Goal: Information Seeking & Learning: Learn about a topic

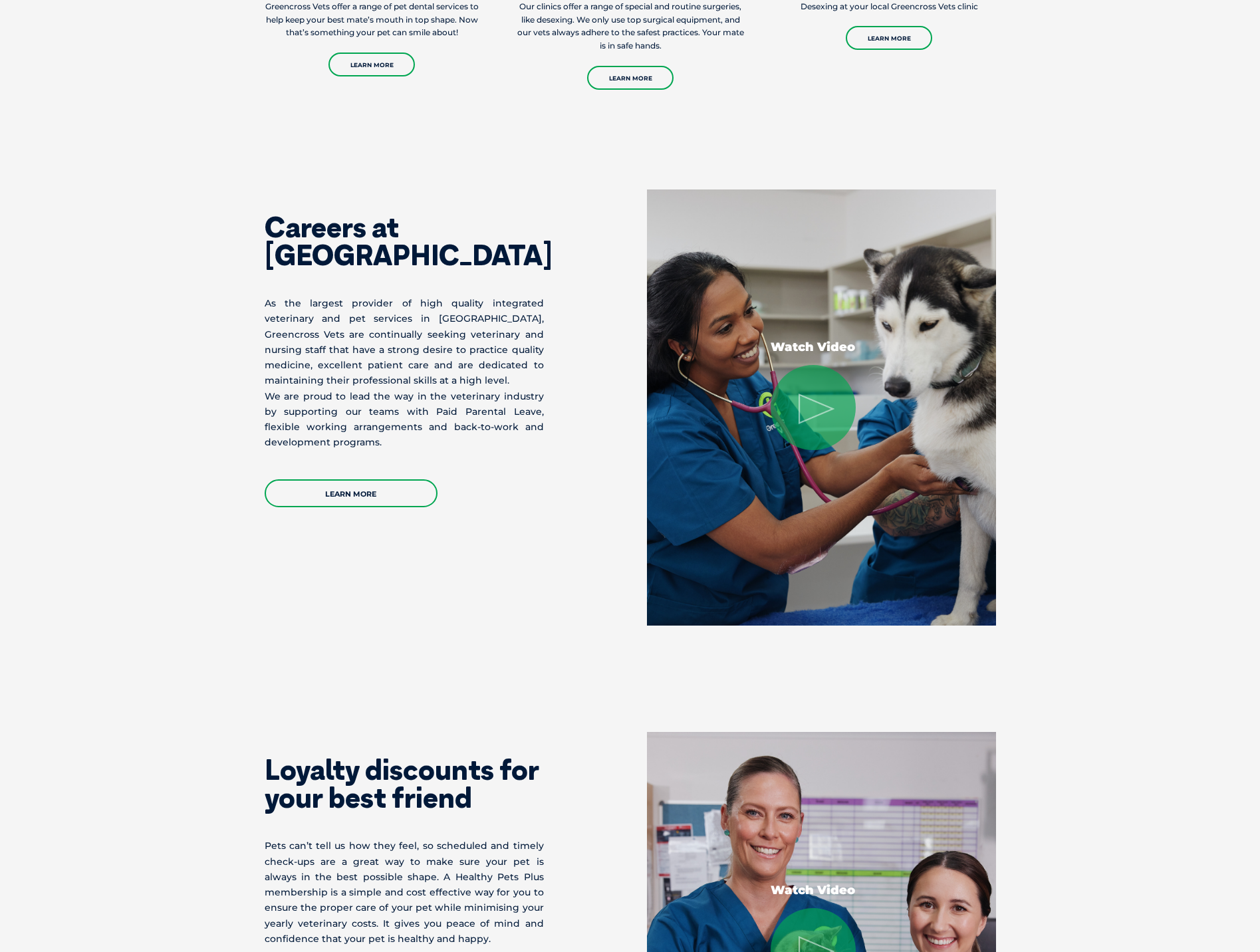
scroll to position [2430, 0]
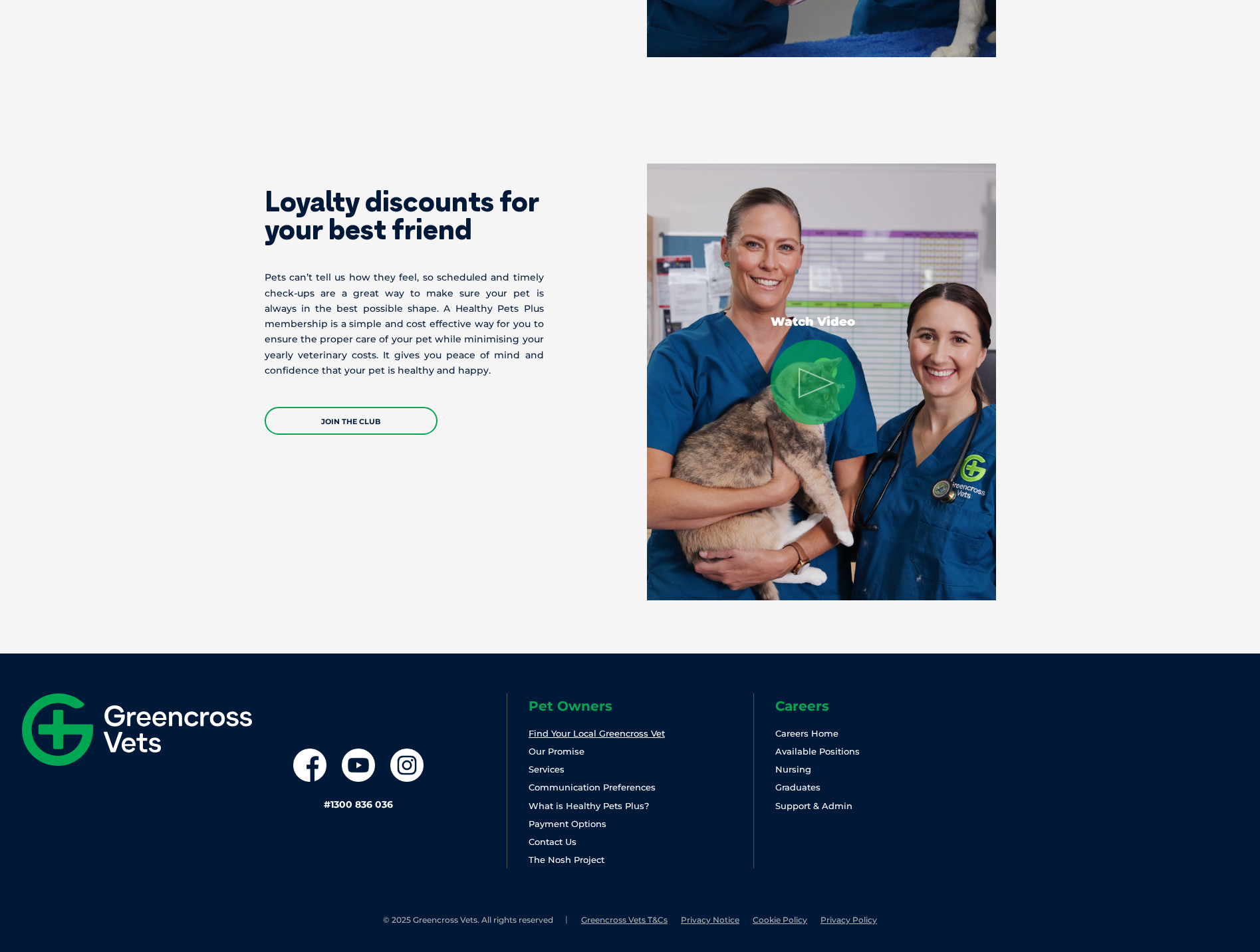
click at [539, 736] on link "Find Your Local Greencross Vet" at bounding box center [597, 734] width 136 height 11
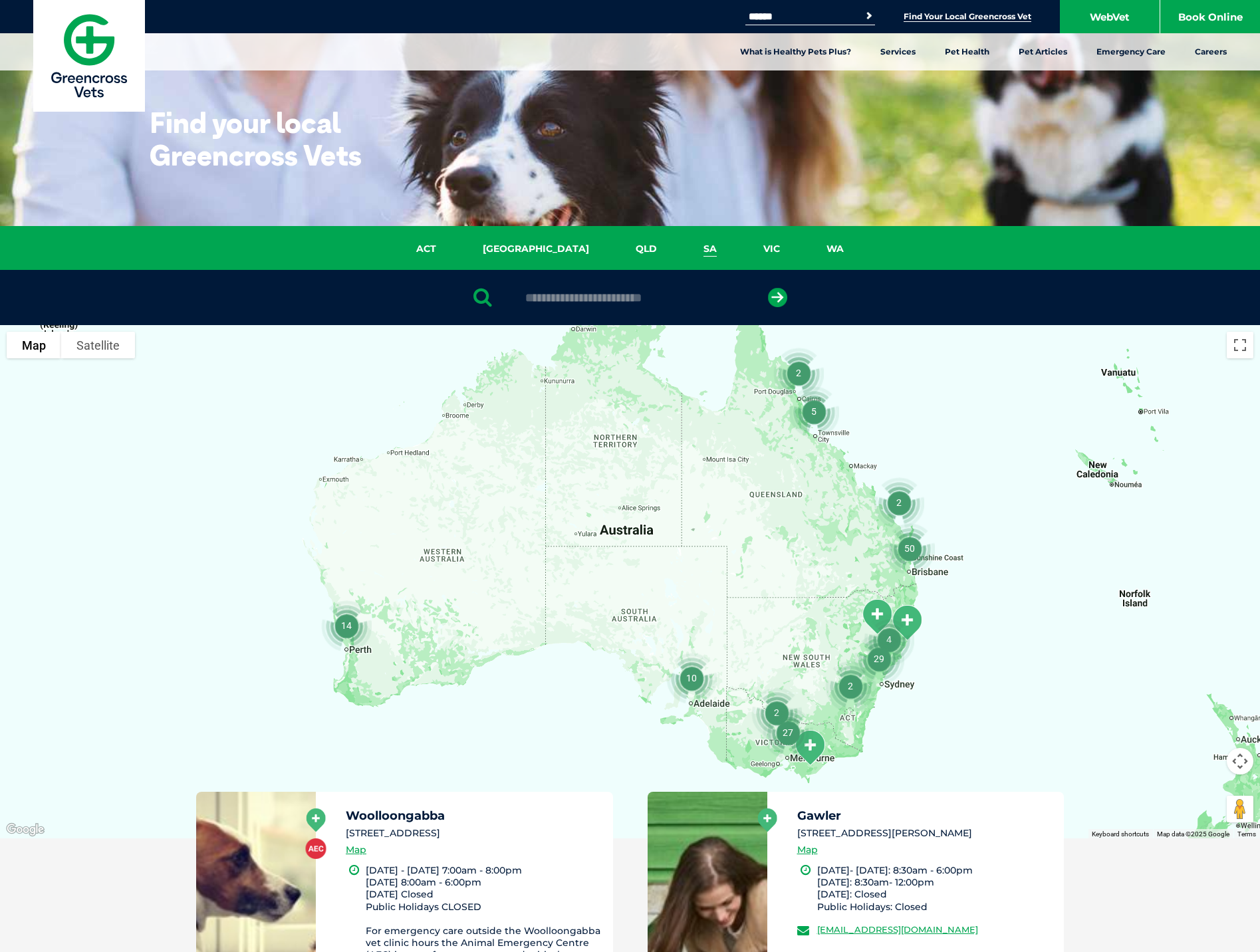
click at [680, 251] on link "SA" at bounding box center [710, 249] width 60 height 15
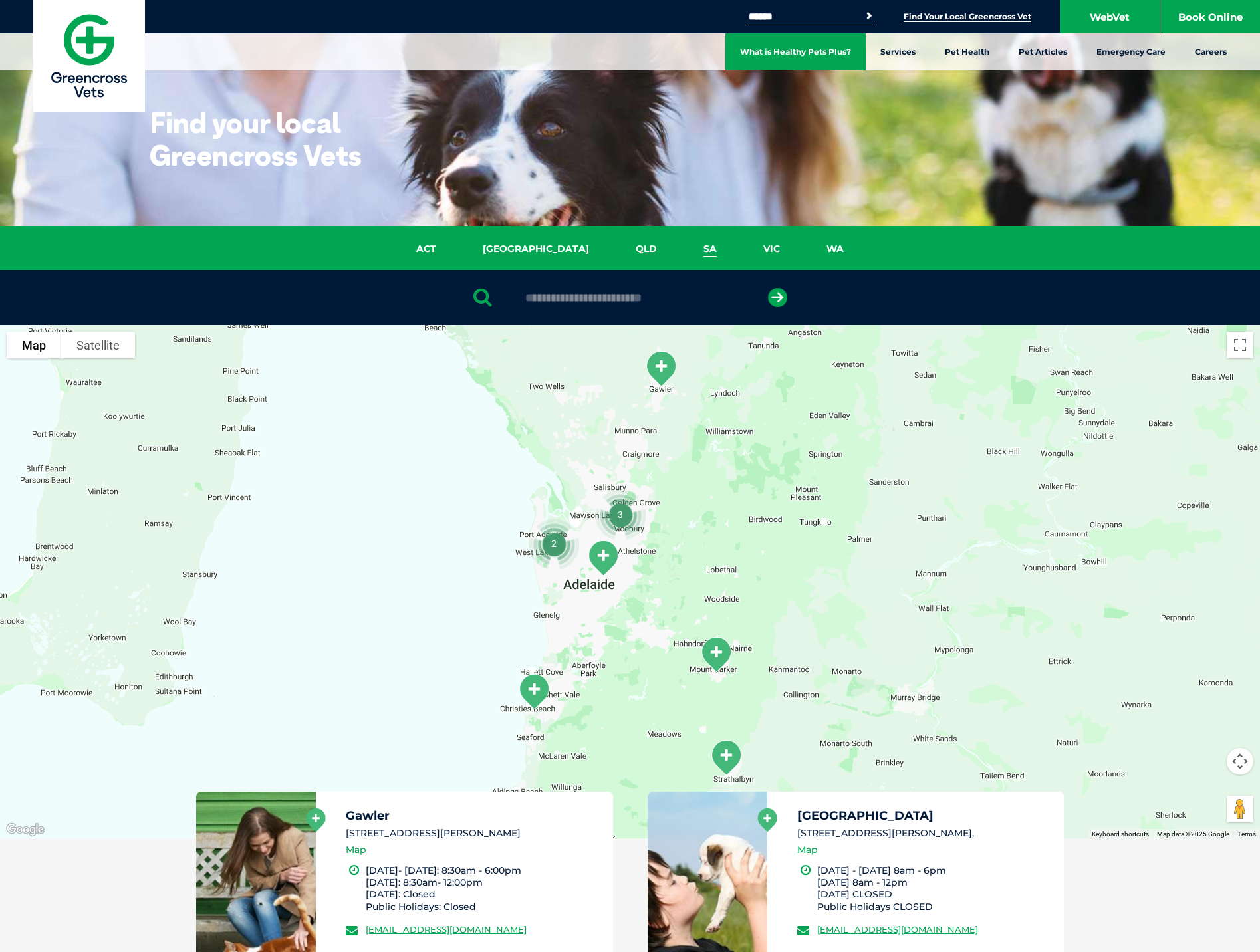
click at [835, 49] on link "What is Healthy Pets Plus?" at bounding box center [796, 52] width 140 height 37
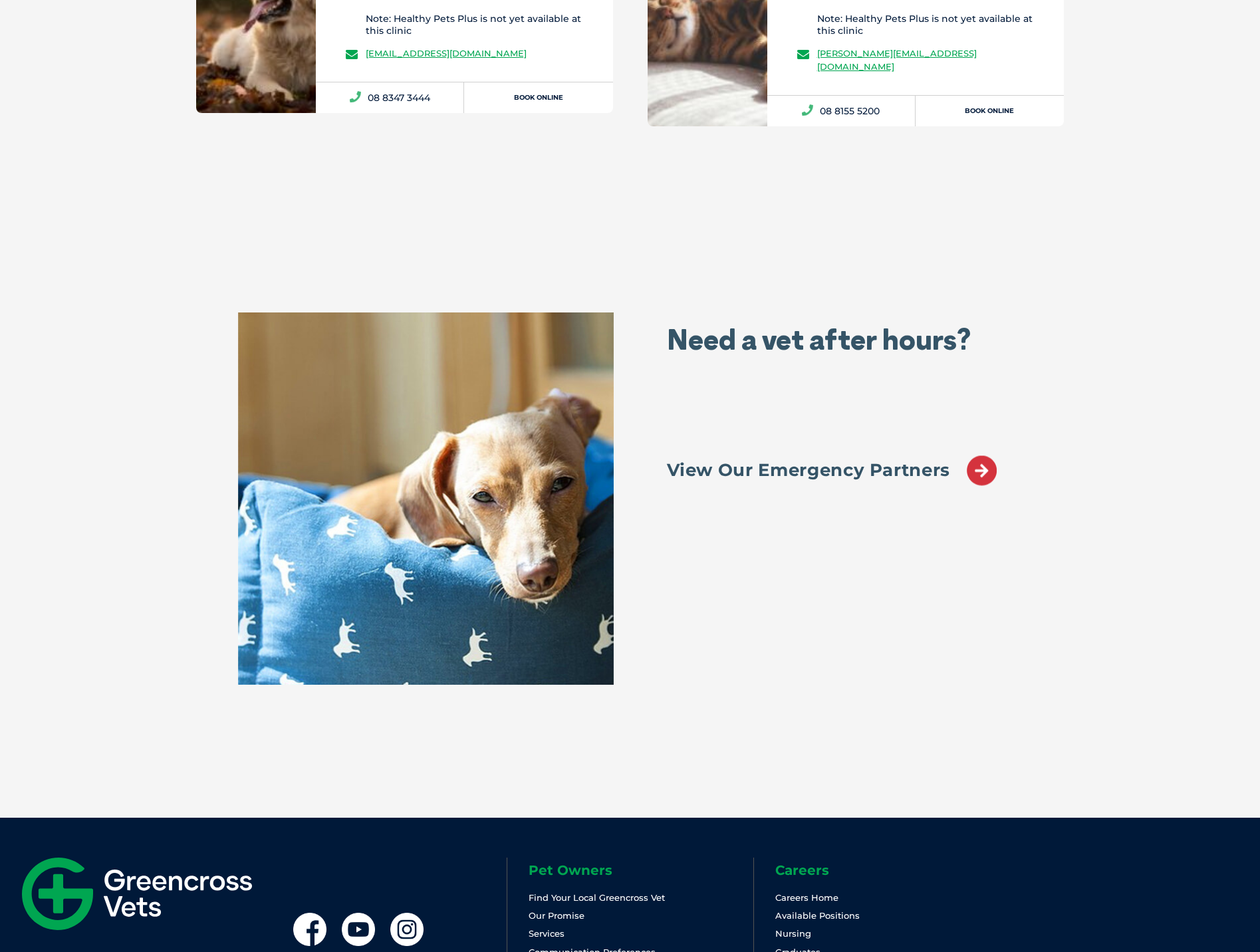
scroll to position [2057, 0]
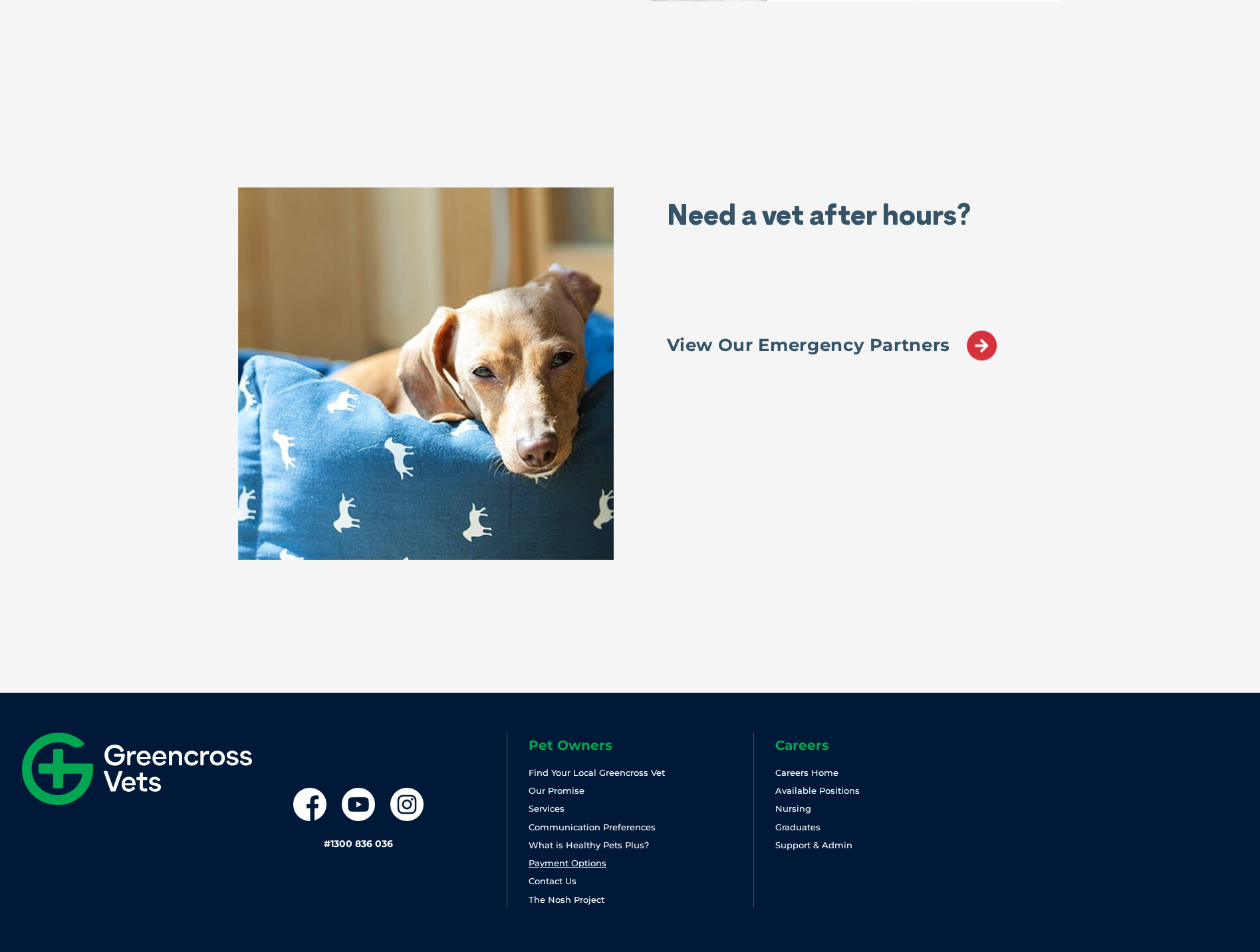
click at [601, 858] on link "Payment Options" at bounding box center [567, 863] width 77 height 11
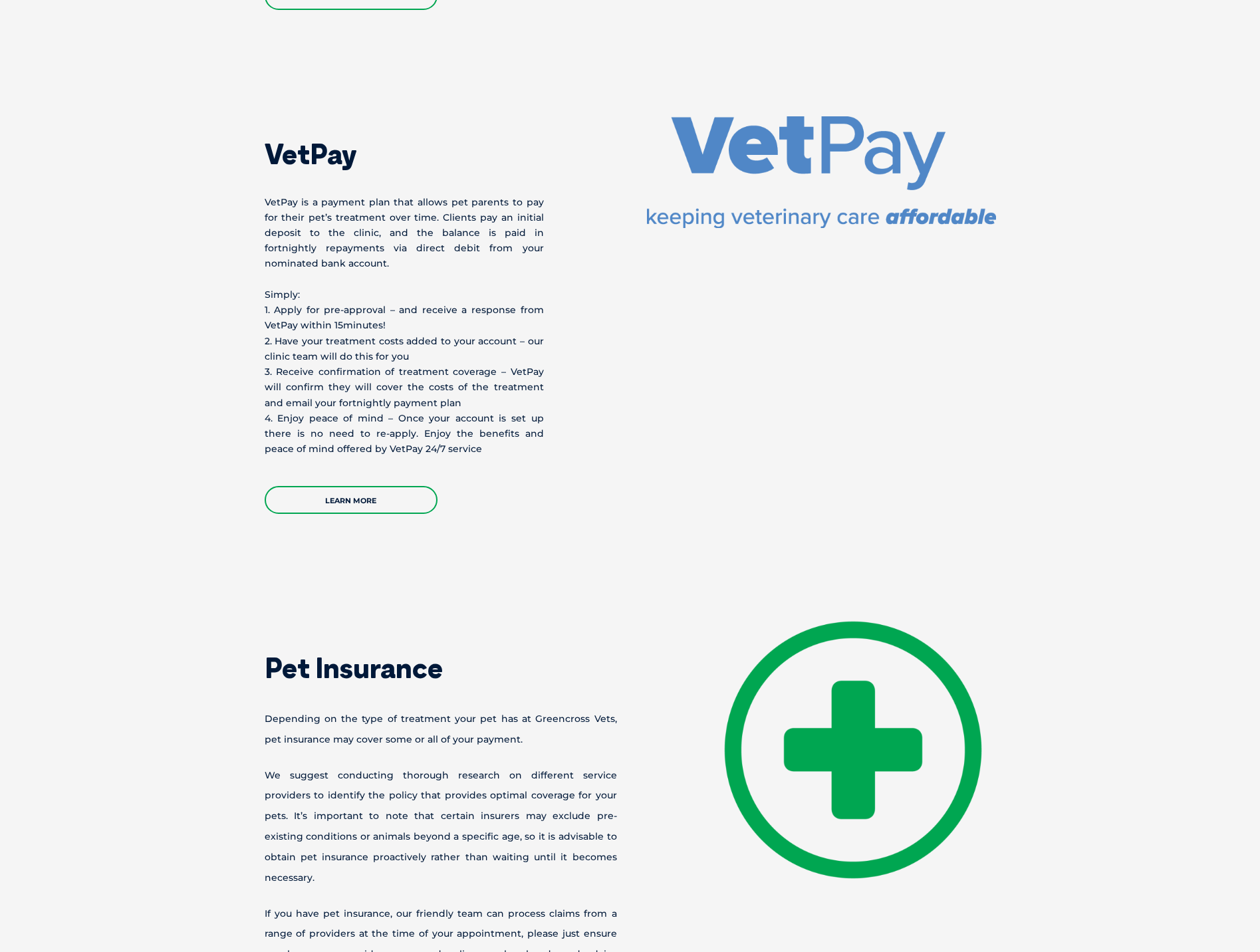
scroll to position [2925, 0]
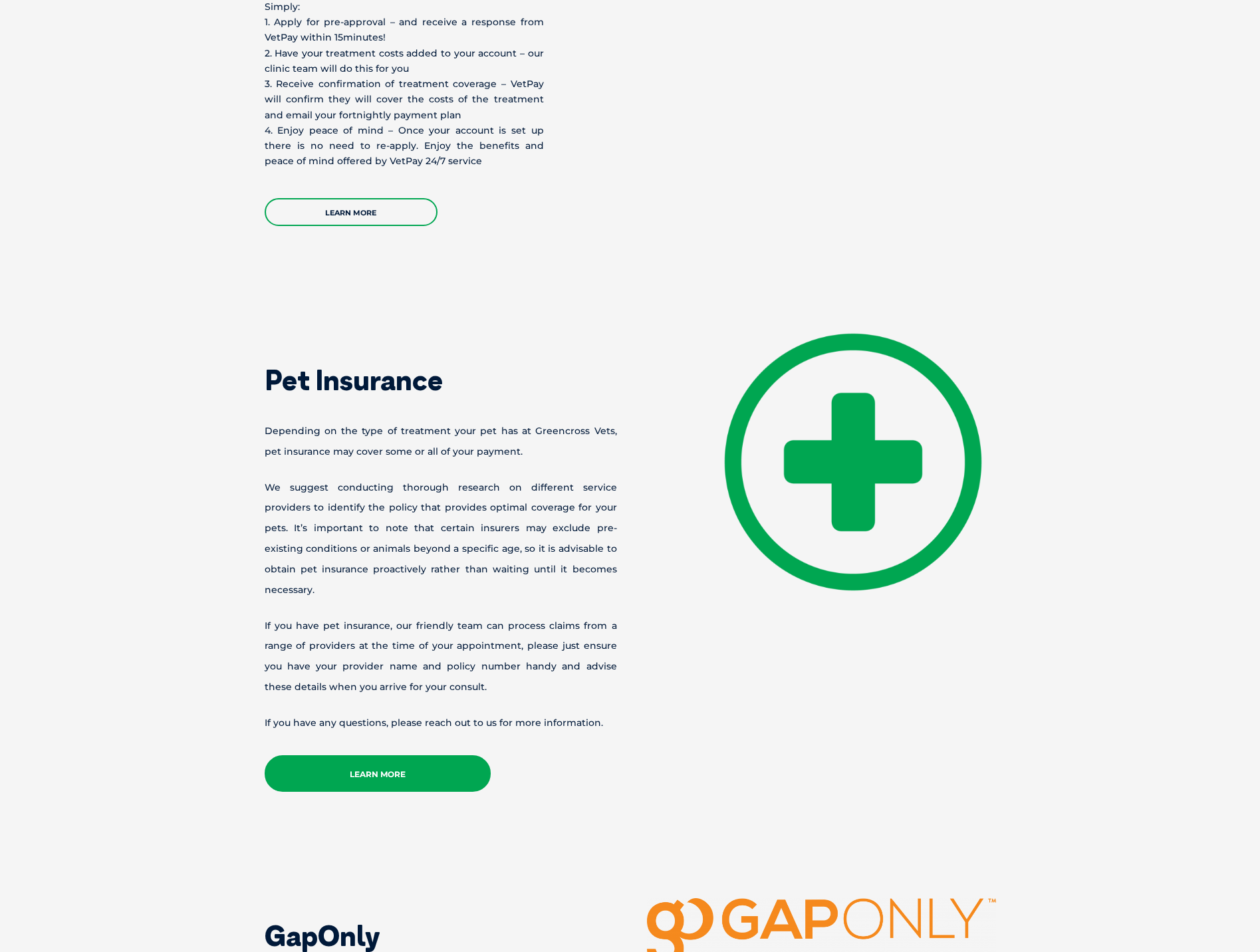
click at [420, 756] on link "Learn More" at bounding box center [377, 774] width 226 height 37
